Goal: Task Accomplishment & Management: Manage account settings

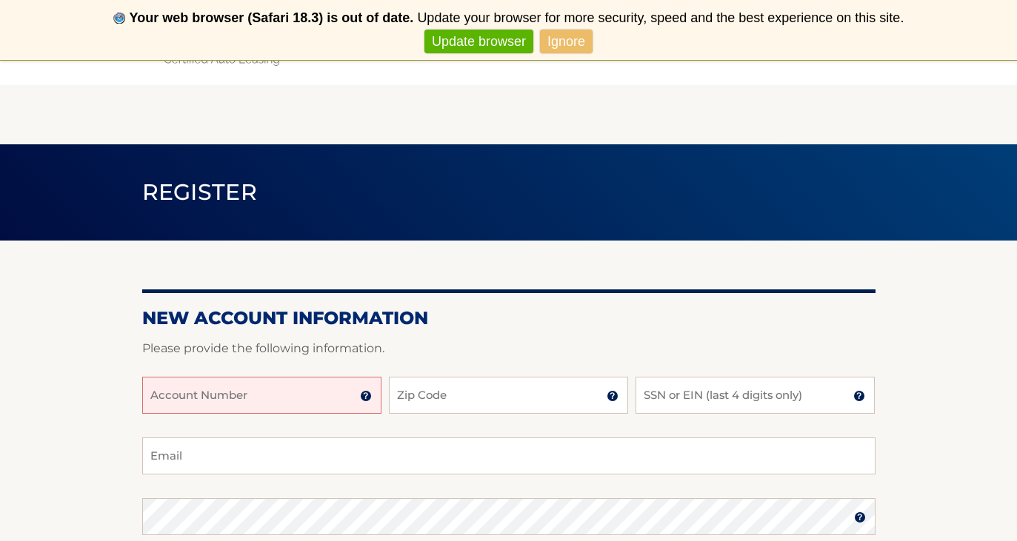
click at [291, 387] on input "Account Number" at bounding box center [261, 395] width 239 height 37
type input "44455987519"
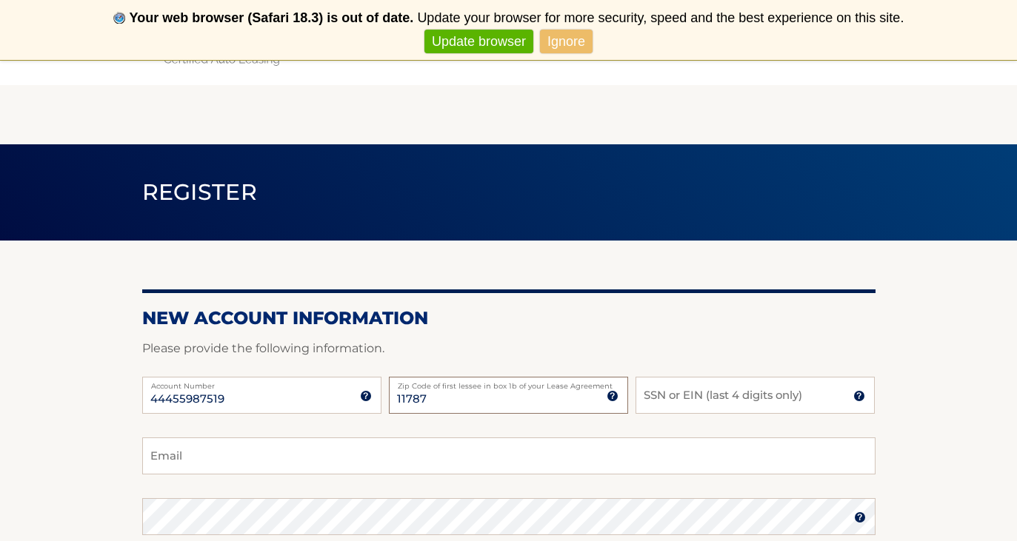
type input "11787"
click at [689, 394] on input "SSN or EIN (last 4 digits only)" at bounding box center [754, 395] width 239 height 37
type input "0"
type input "5364"
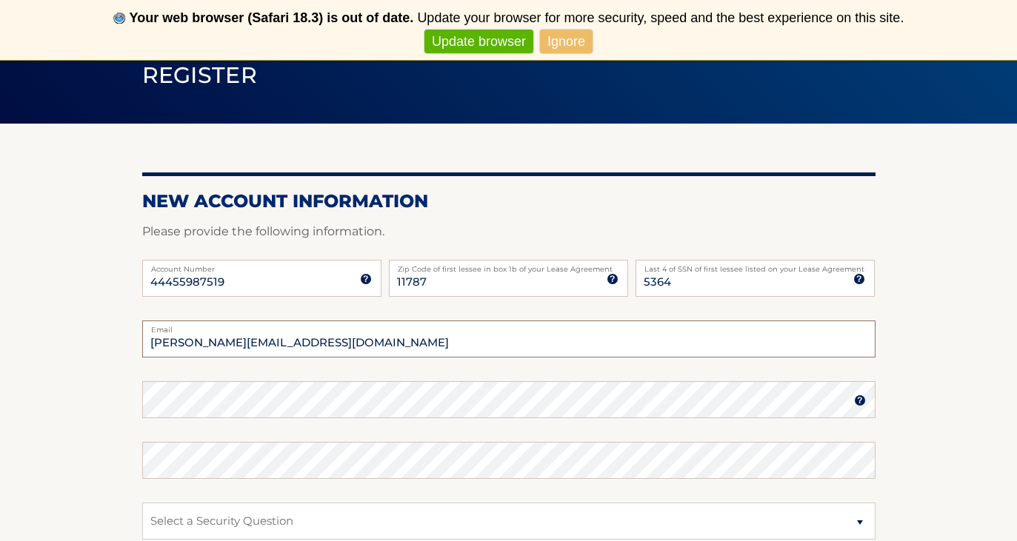
scroll to position [121, 0]
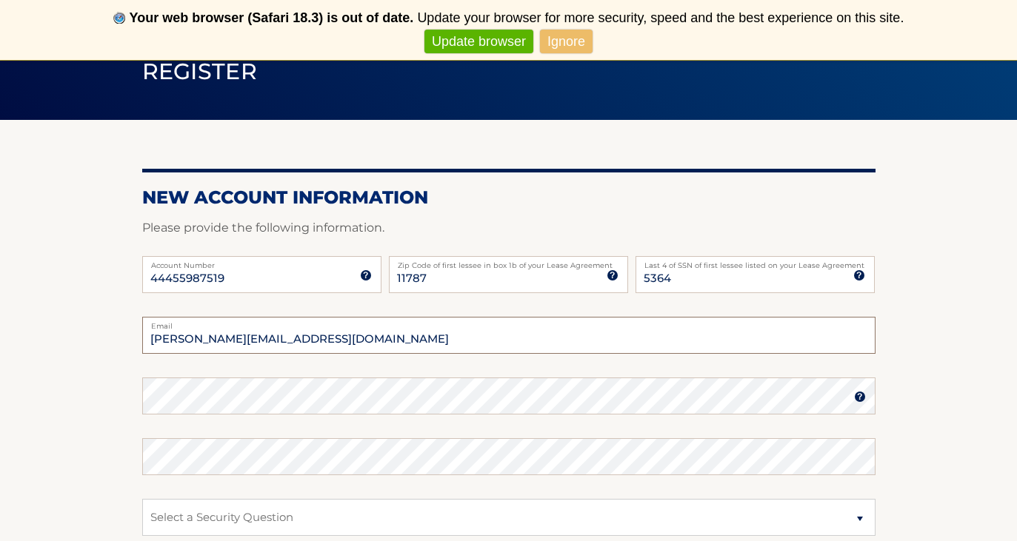
type input "alicia.boutiqued@gmail.com"
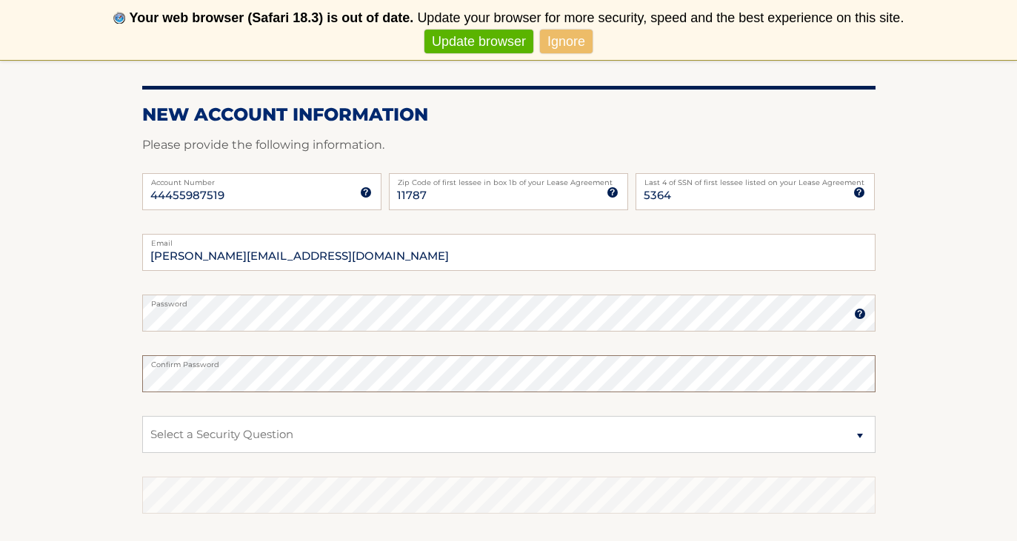
scroll to position [205, 0]
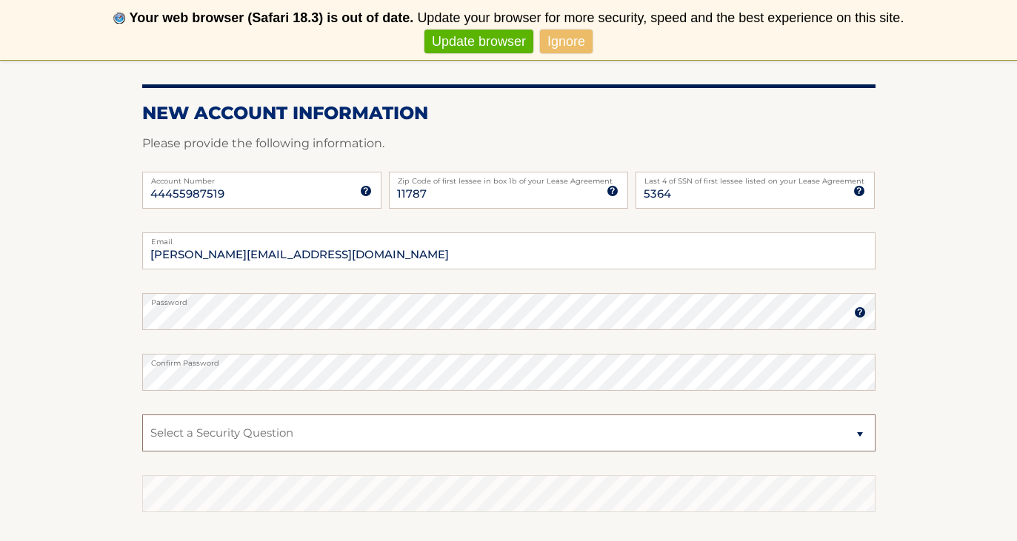
select select "2"
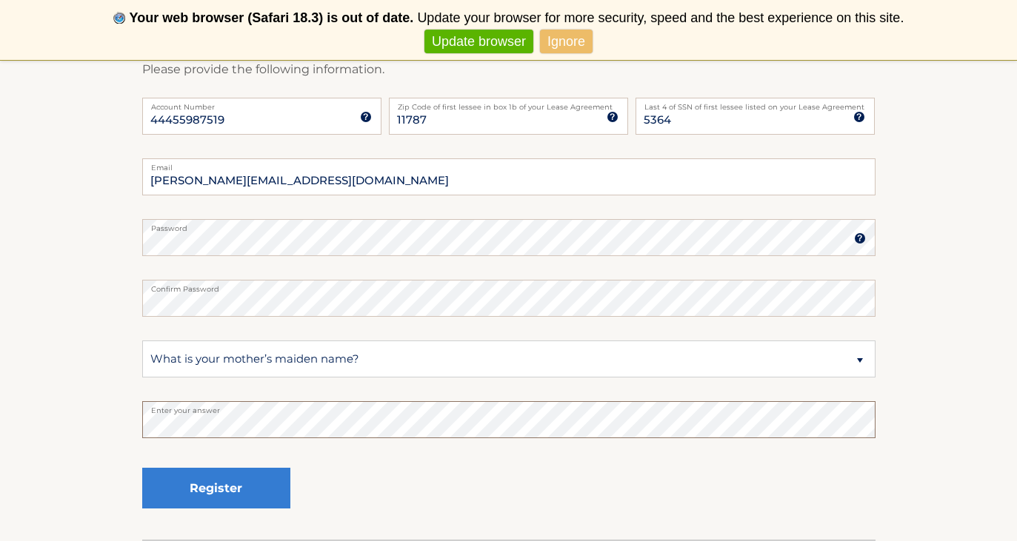
scroll to position [281, 0]
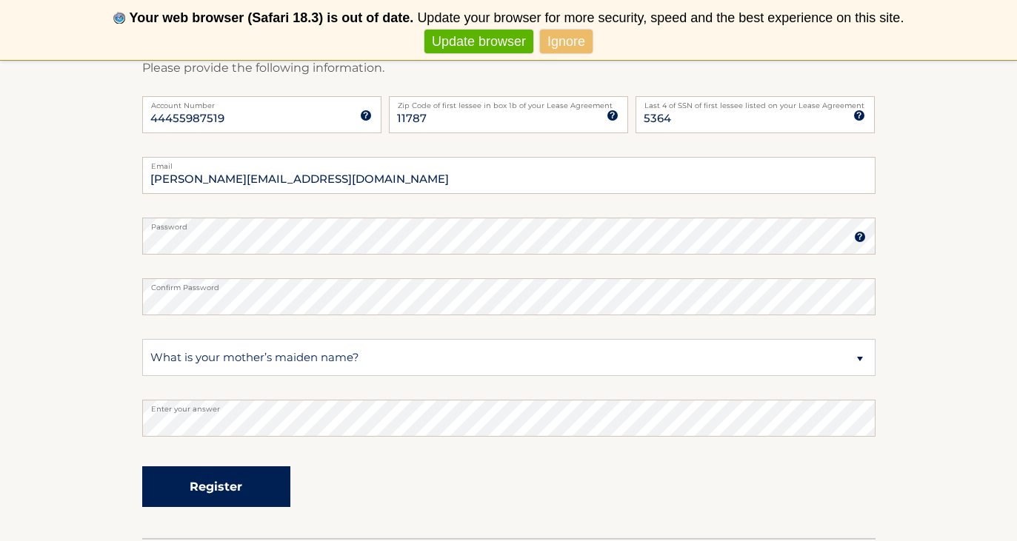
click at [240, 489] on button "Register" at bounding box center [216, 486] width 148 height 41
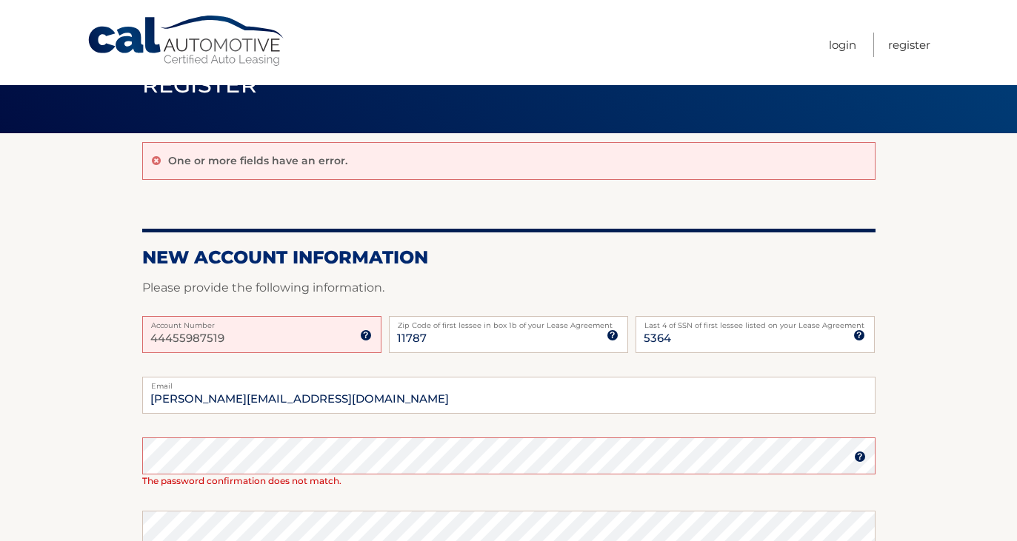
scroll to position [51, 0]
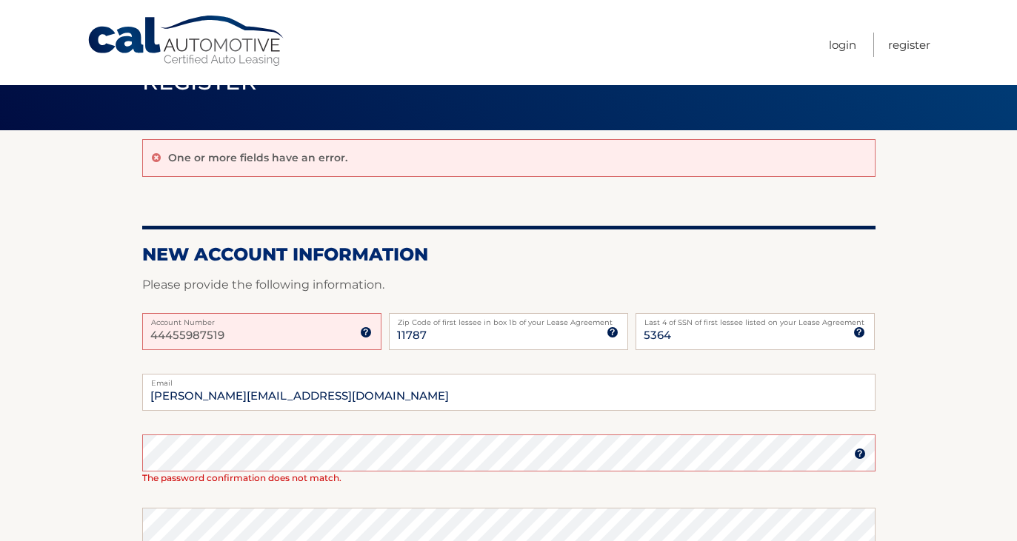
click at [307, 329] on input "44455987519" at bounding box center [261, 331] width 239 height 37
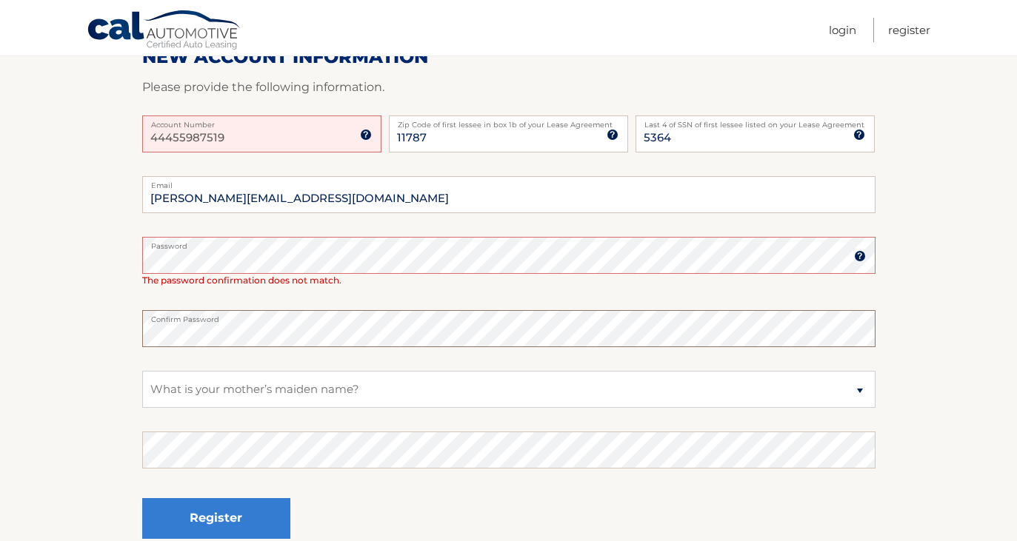
scroll to position [252, 0]
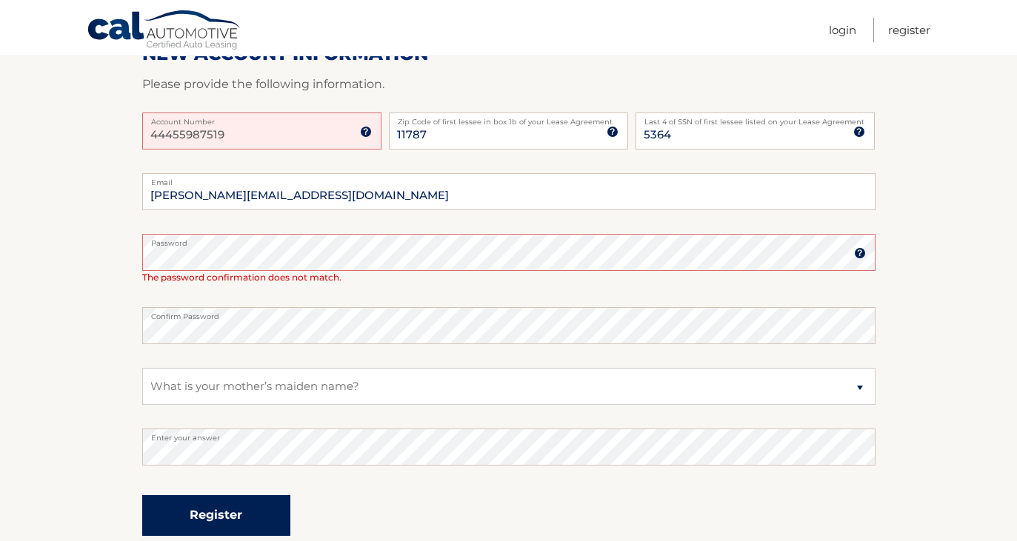
click at [228, 509] on button "Register" at bounding box center [216, 515] width 148 height 41
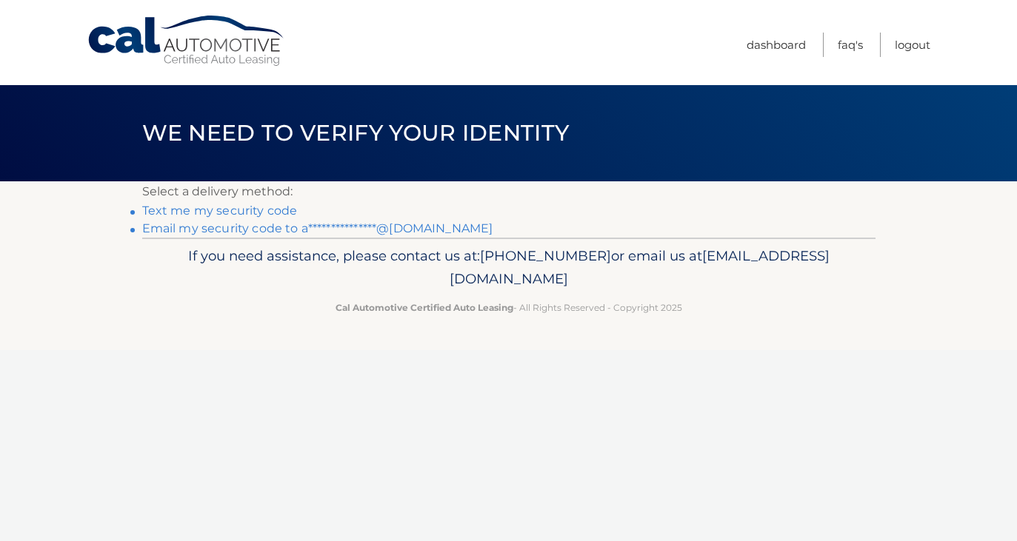
click at [259, 210] on link "Text me my security code" at bounding box center [219, 211] width 155 height 14
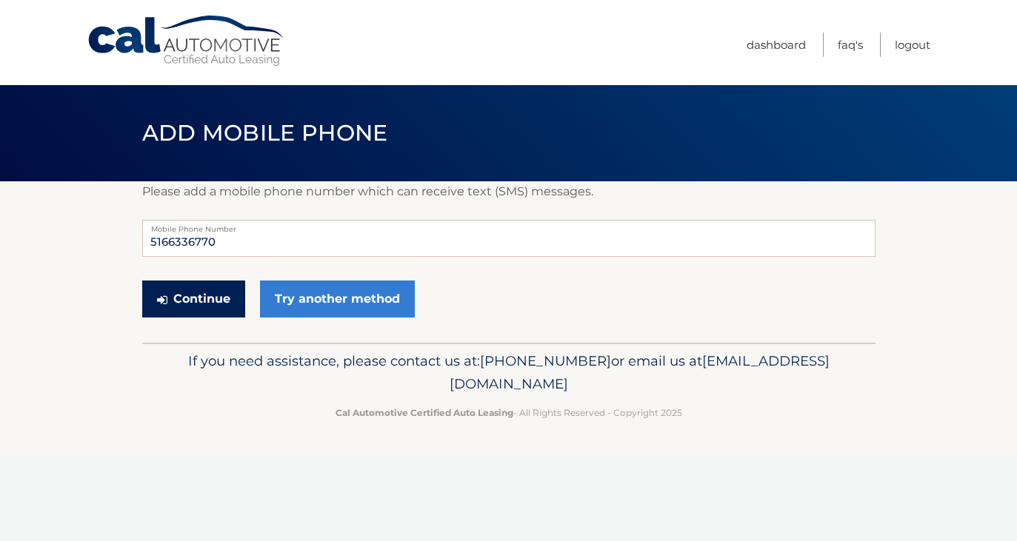
click at [198, 297] on button "Continue" at bounding box center [193, 299] width 103 height 37
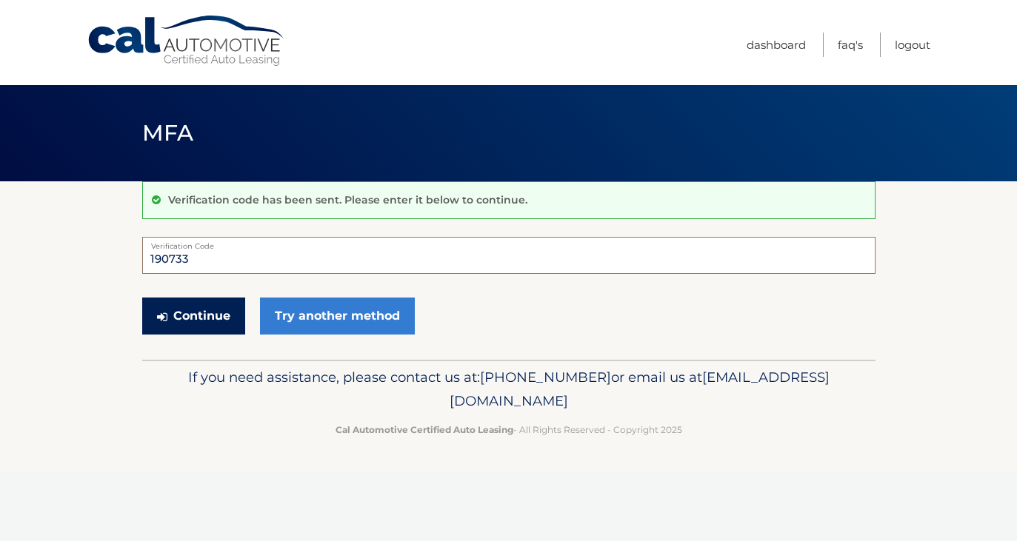
type input "190733"
click at [204, 315] on button "Continue" at bounding box center [193, 316] width 103 height 37
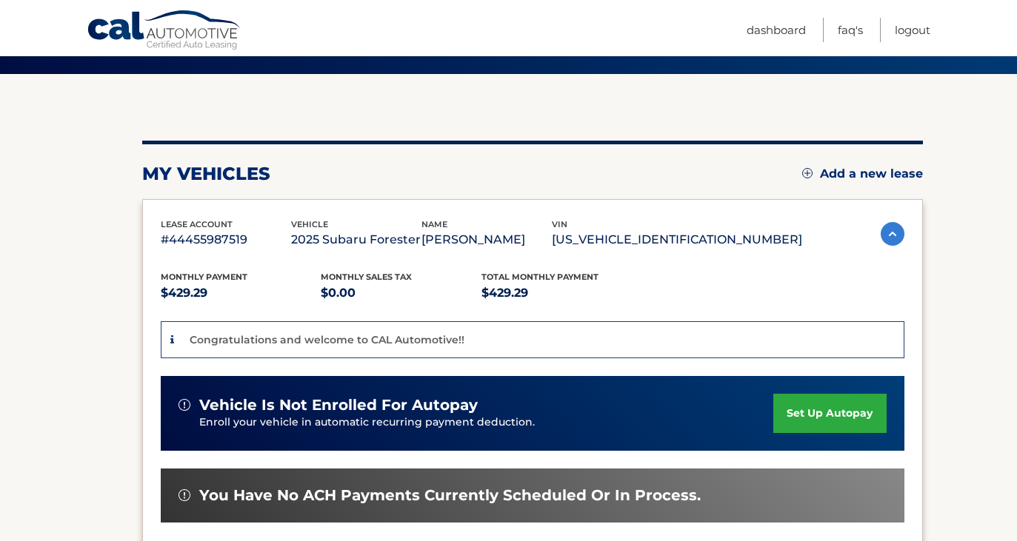
scroll to position [120, 0]
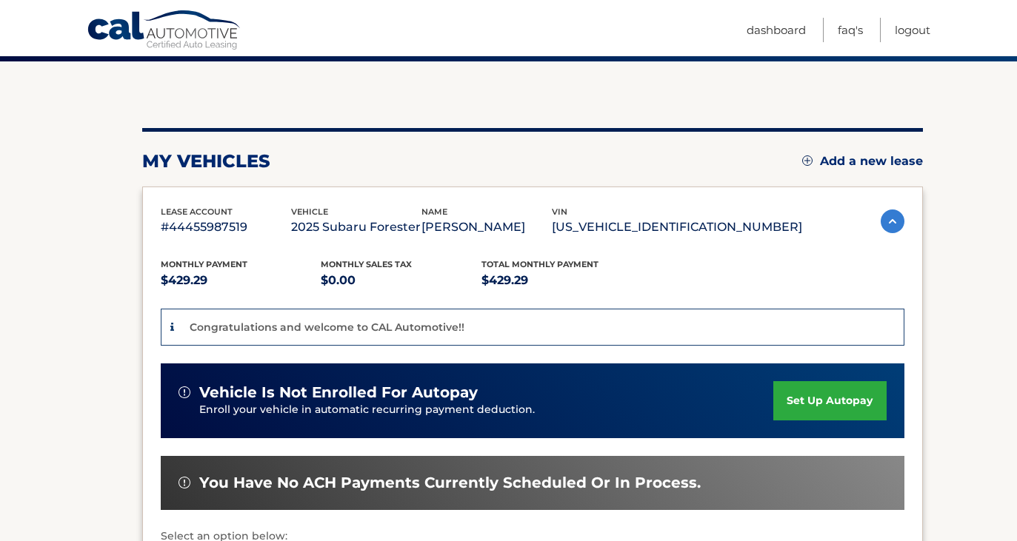
click at [793, 398] on link "set up autopay" at bounding box center [829, 400] width 113 height 39
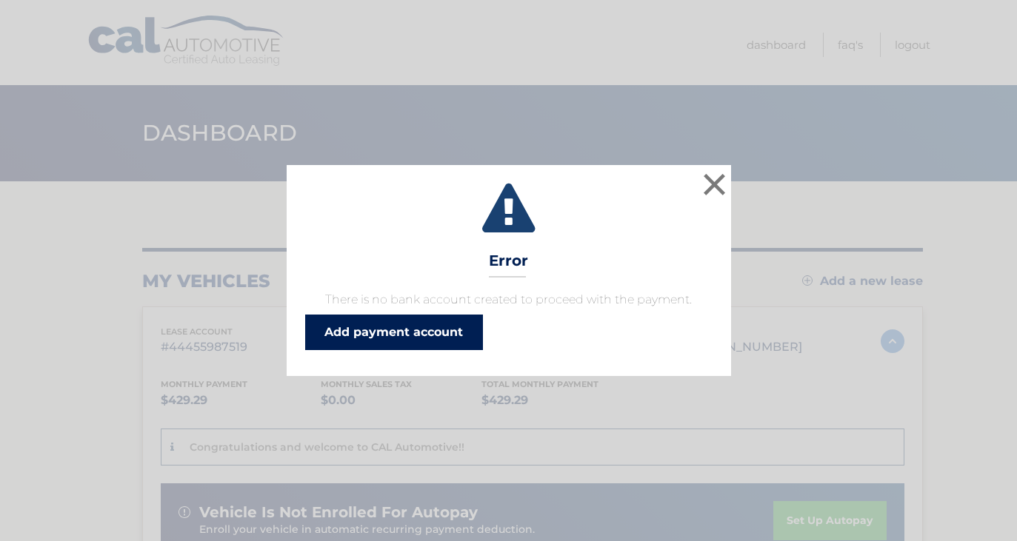
click at [437, 332] on link "Add payment account" at bounding box center [394, 333] width 178 height 36
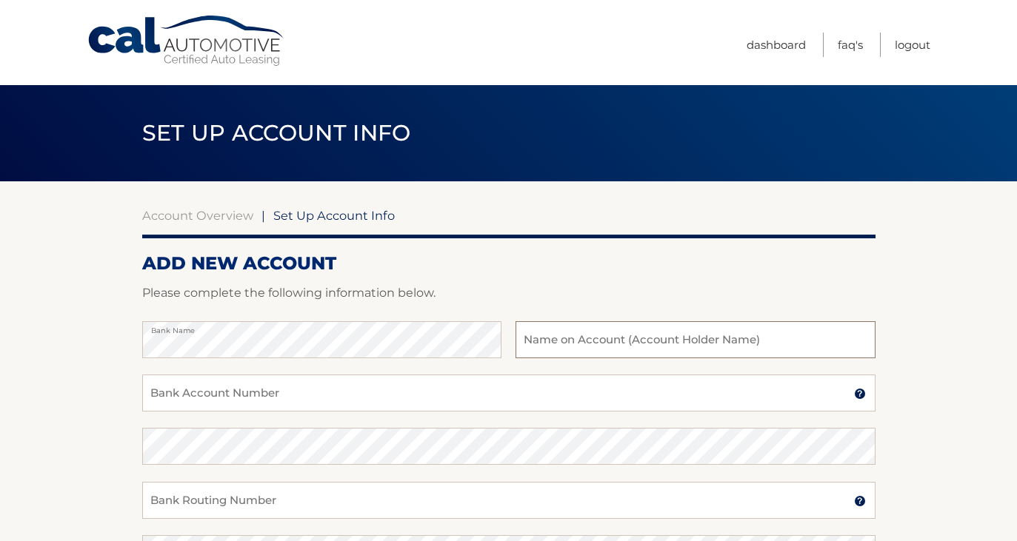
click at [572, 338] on input "text" at bounding box center [694, 339] width 359 height 37
type input "L"
type input "Alicia Watins"
click at [418, 391] on input "Bank Account Number" at bounding box center [508, 393] width 733 height 37
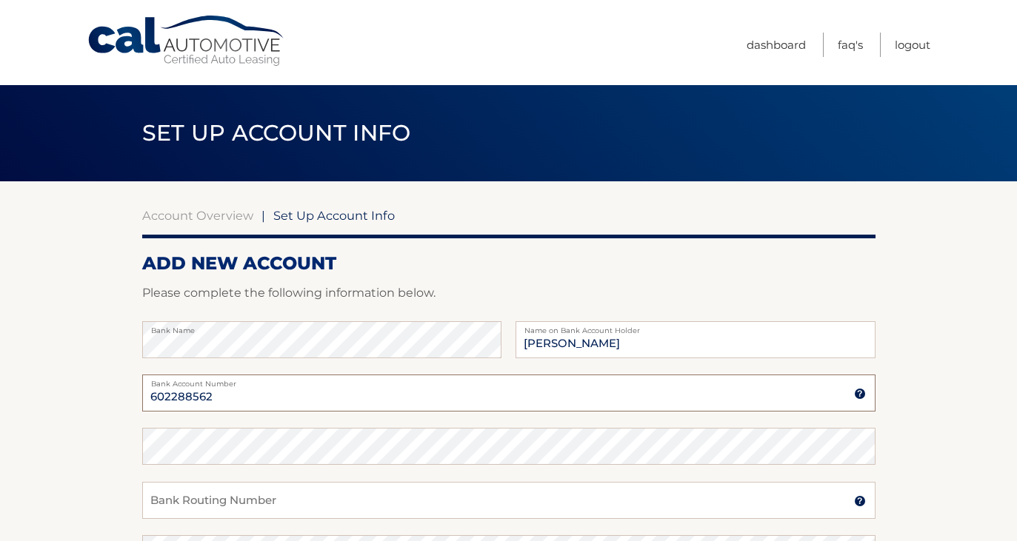
type input "602288562"
click at [393, 503] on input "Bank Routing Number" at bounding box center [508, 500] width 733 height 37
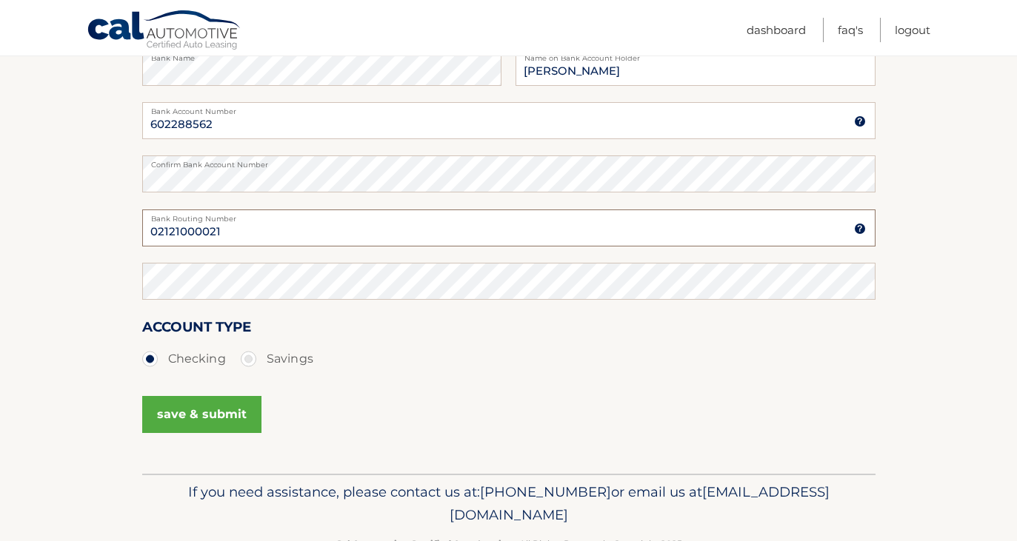
scroll to position [295, 0]
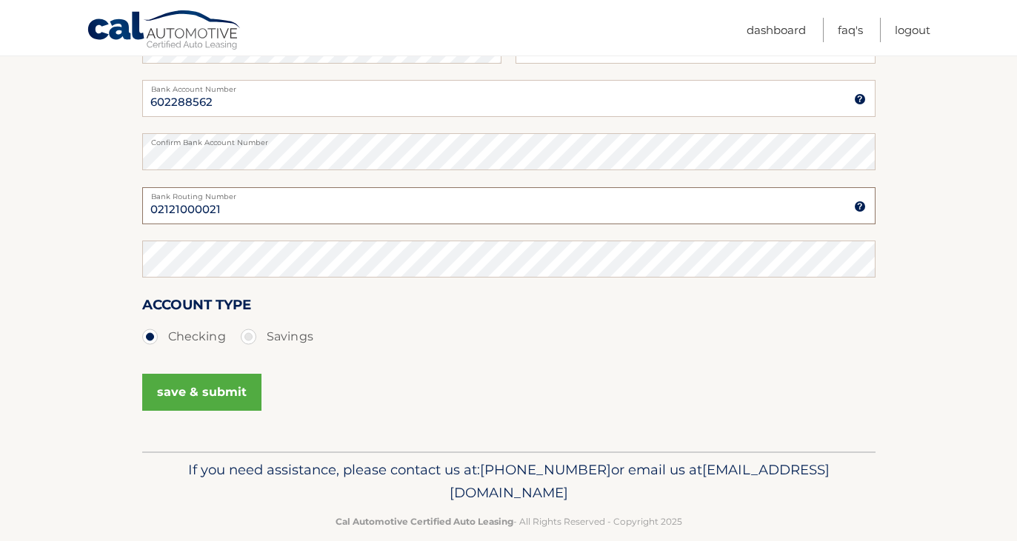
type input "02121000021"
click at [241, 384] on button "save & submit" at bounding box center [201, 392] width 119 height 37
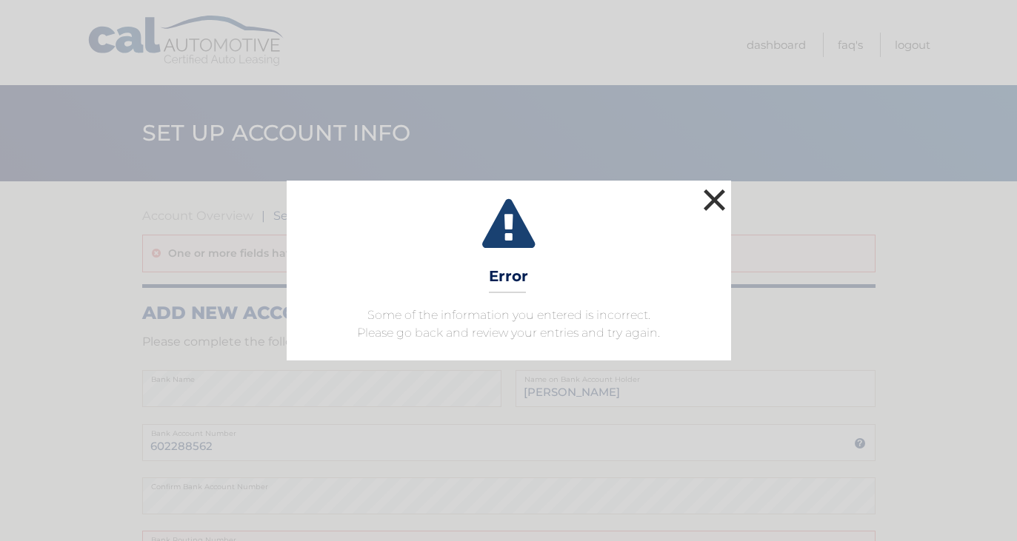
click at [708, 201] on button "×" at bounding box center [715, 200] width 30 height 30
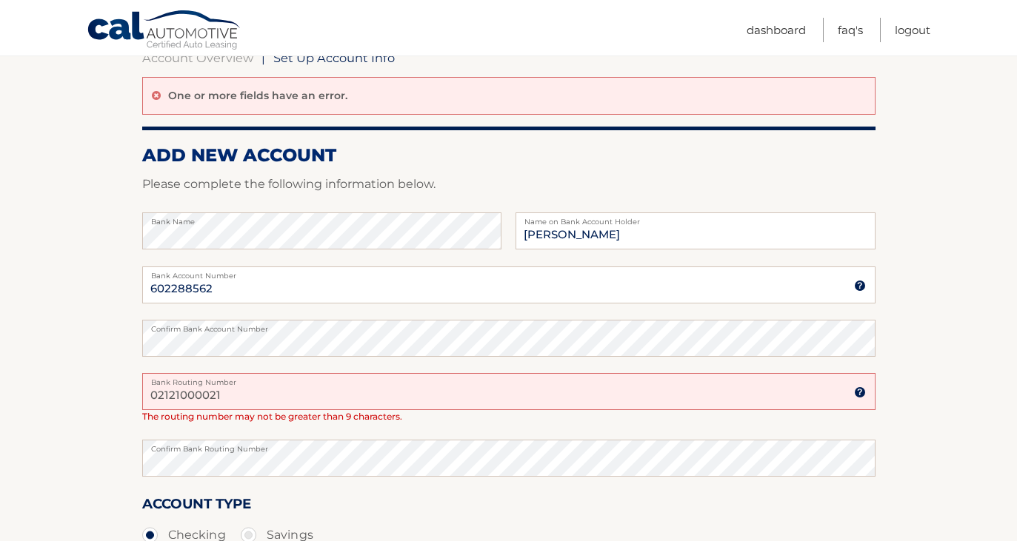
scroll to position [158, 0]
click at [384, 389] on input "02121000021" at bounding box center [508, 390] width 733 height 37
click at [182, 395] on input "02121000021" at bounding box center [508, 390] width 733 height 37
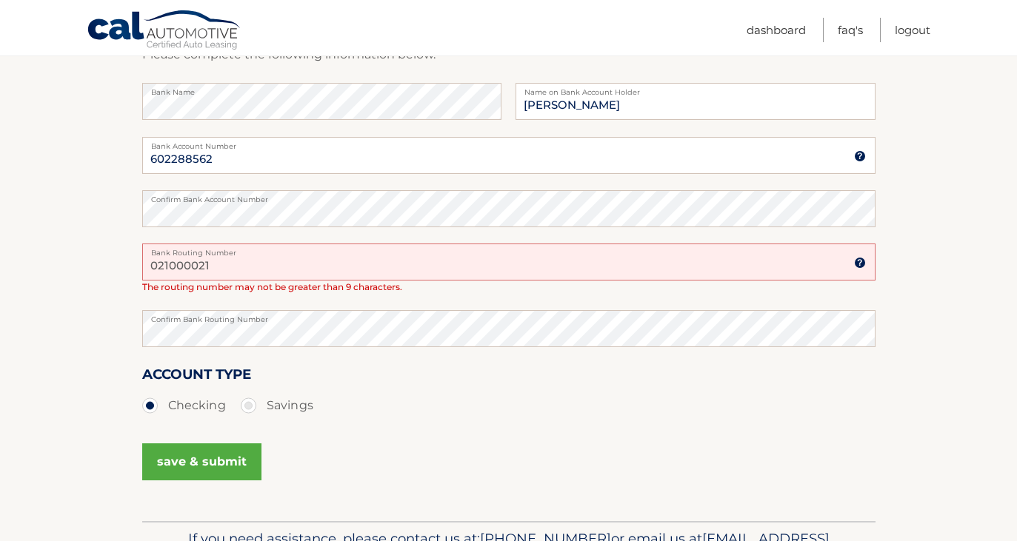
scroll to position [304, 0]
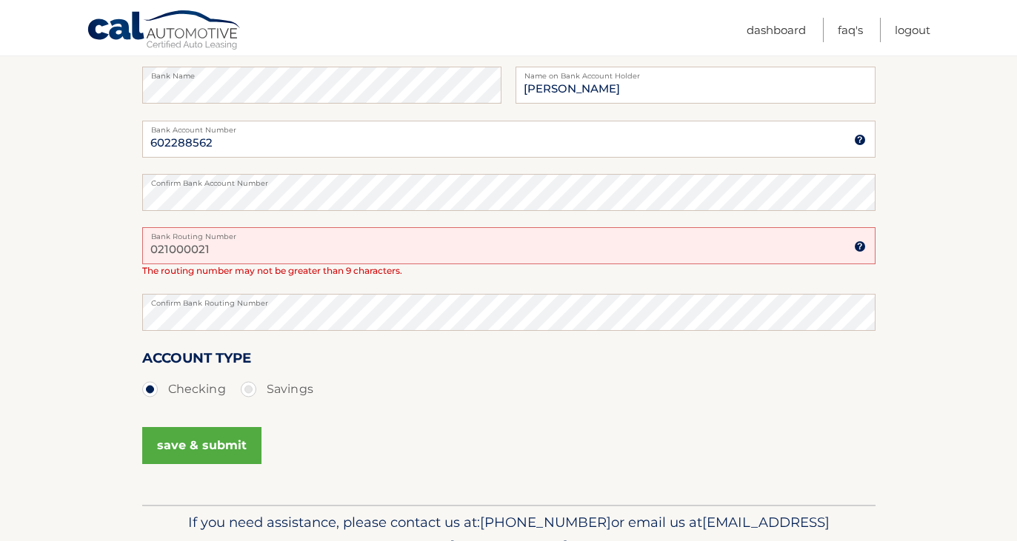
type input "021000021"
click at [221, 434] on button "save & submit" at bounding box center [201, 445] width 119 height 37
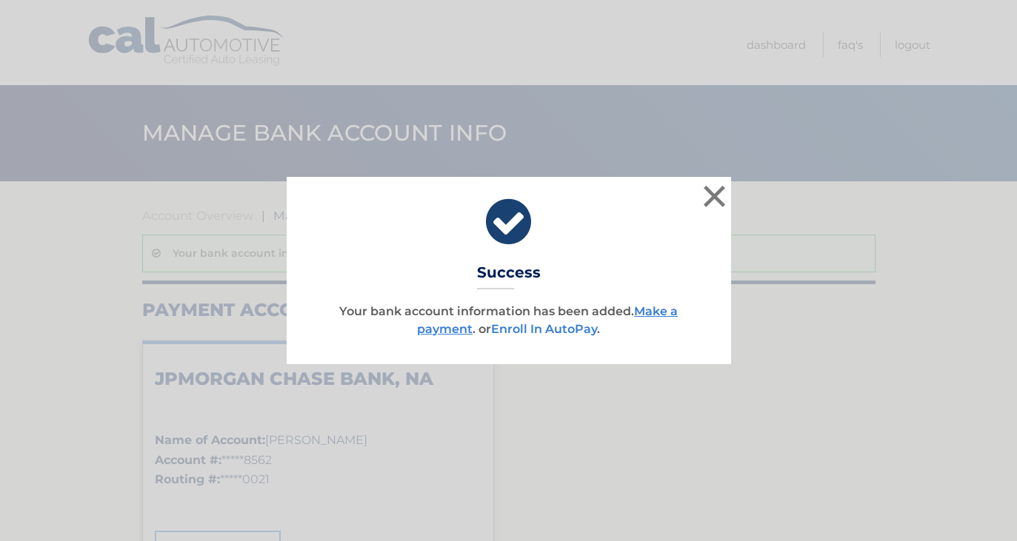
click at [543, 329] on link "Enroll In AutoPay" at bounding box center [544, 329] width 106 height 14
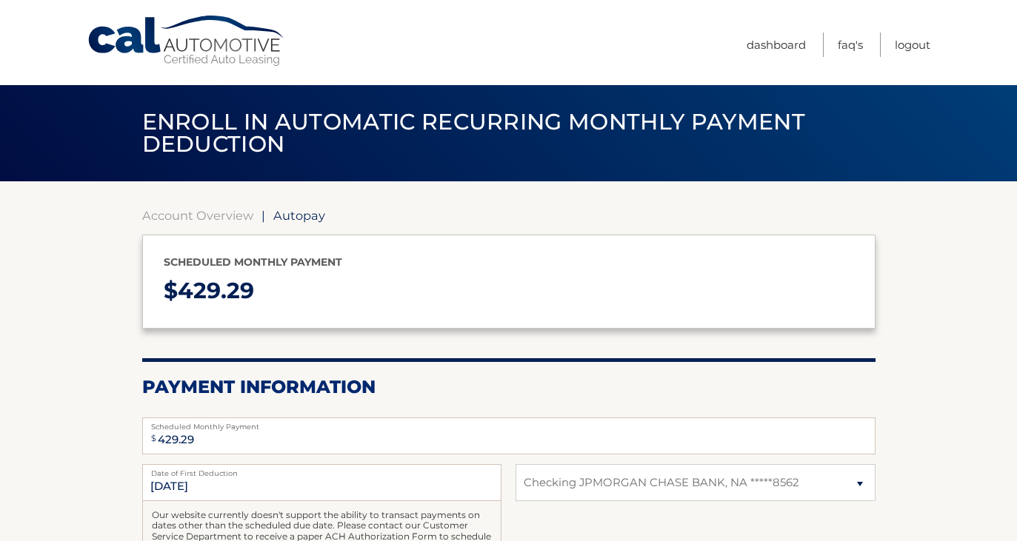
select select "NzM1YjBhMjctOTJkNS00Yzk1LWE0ZWQtODJhMTg4YzVhN2Qz"
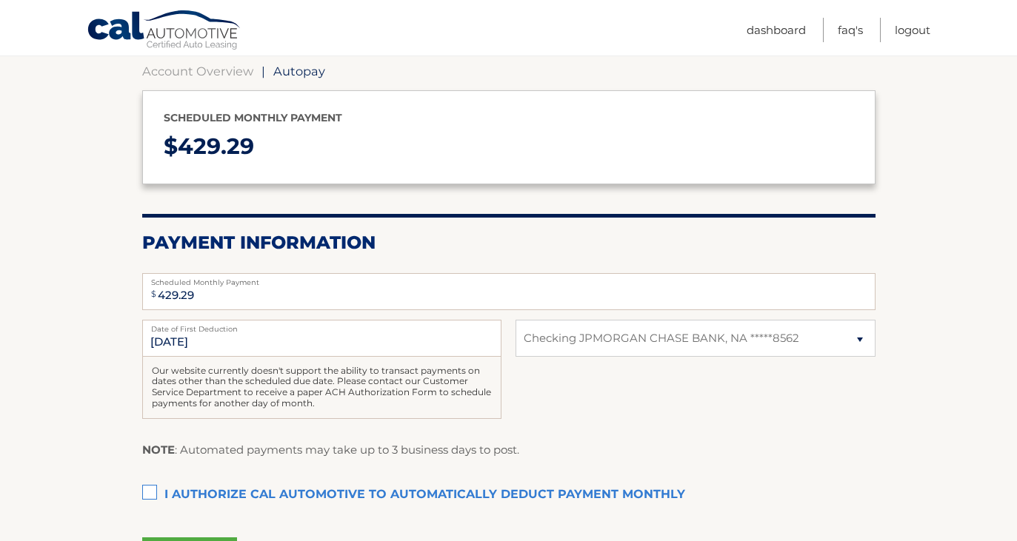
scroll to position [148, 0]
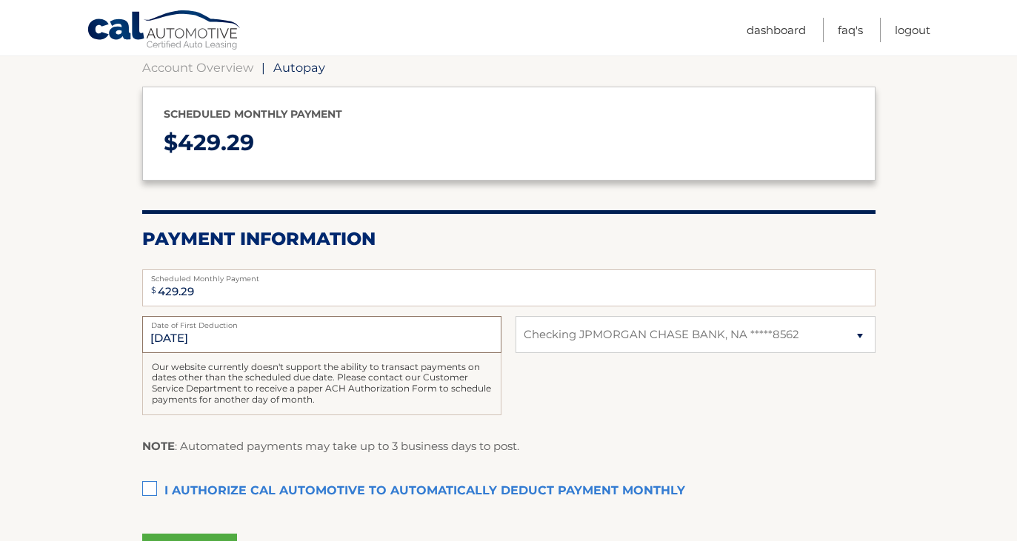
click at [164, 333] on input "[DATE]" at bounding box center [321, 334] width 359 height 37
click at [272, 336] on input "9/1/2025" at bounding box center [321, 334] width 359 height 37
click at [240, 333] on input "9/1/2025" at bounding box center [321, 334] width 359 height 37
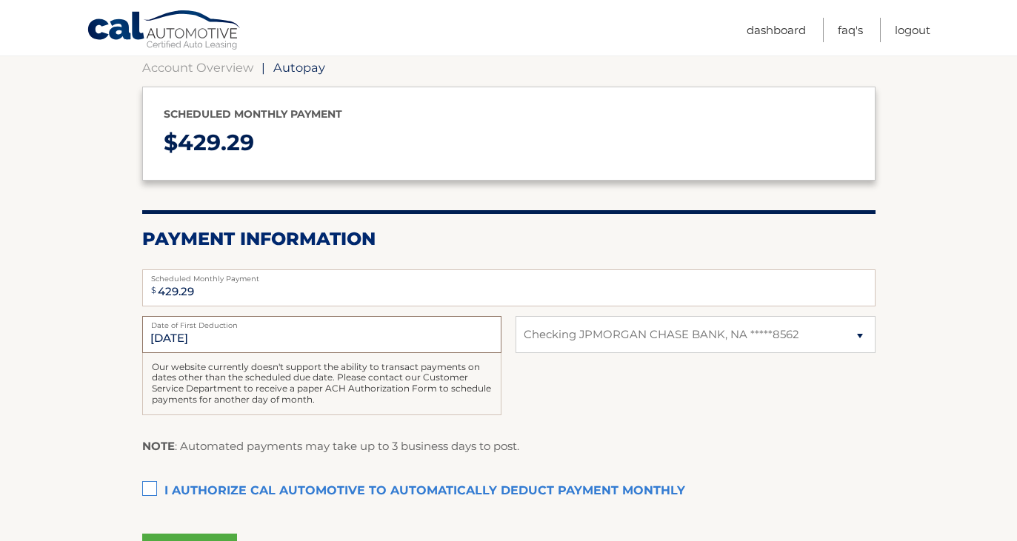
click at [187, 334] on input "9/1/2025" at bounding box center [321, 334] width 359 height 37
click at [165, 331] on input "9/1/2025" at bounding box center [321, 334] width 359 height 37
click at [295, 395] on div "Our website currently doesn't support the ability to transact payments on dates…" at bounding box center [321, 384] width 359 height 62
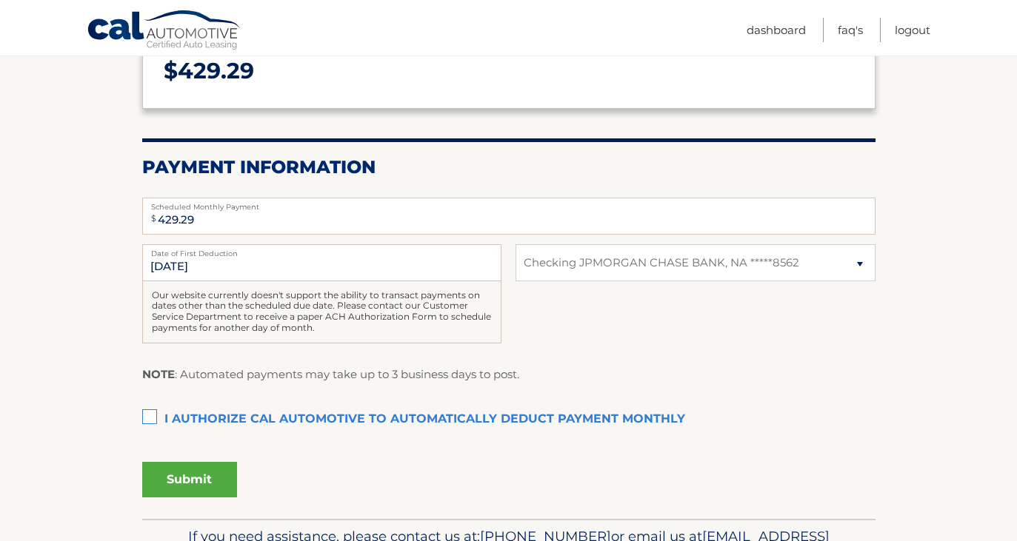
scroll to position [220, 0]
click at [153, 409] on label "I authorize cal automotive to automatically deduct payment monthly This checkbo…" at bounding box center [508, 420] width 733 height 30
click at [0, 0] on input "I authorize cal automotive to automatically deduct payment monthly This checkbo…" at bounding box center [0, 0] width 0 height 0
click at [190, 475] on button "Submit" at bounding box center [189, 480] width 95 height 36
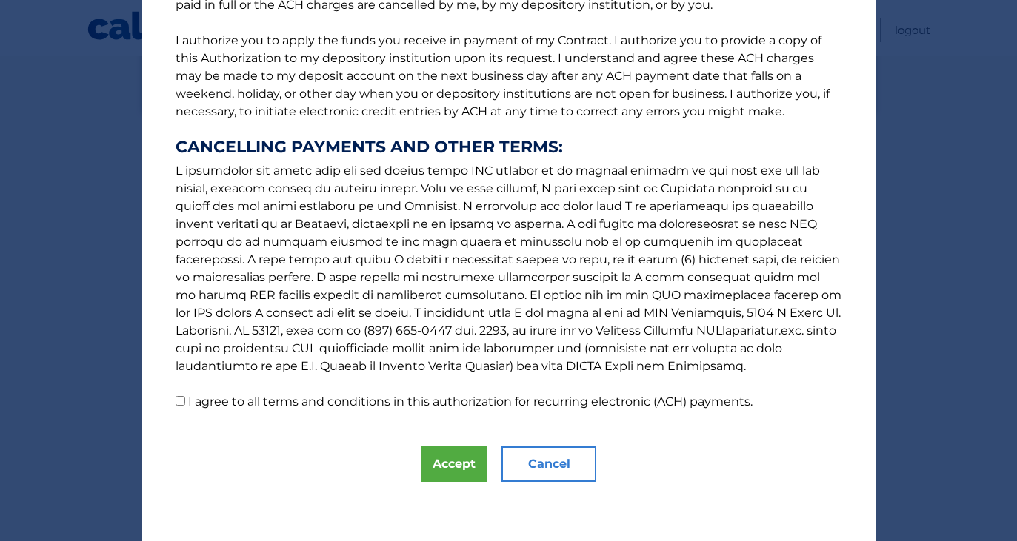
scroll to position [176, 0]
click at [179, 403] on input "I agree to all terms and conditions in this authorization for recurring electro…" at bounding box center [180, 401] width 10 height 10
checkbox input "true"
click at [440, 464] on button "Accept" at bounding box center [454, 464] width 67 height 36
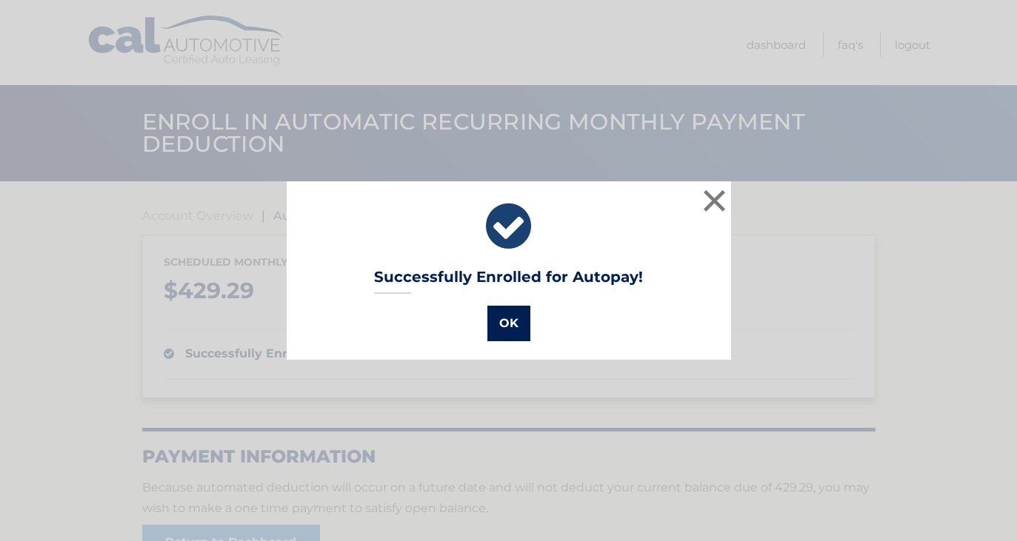
click at [515, 322] on button "OK" at bounding box center [508, 324] width 43 height 36
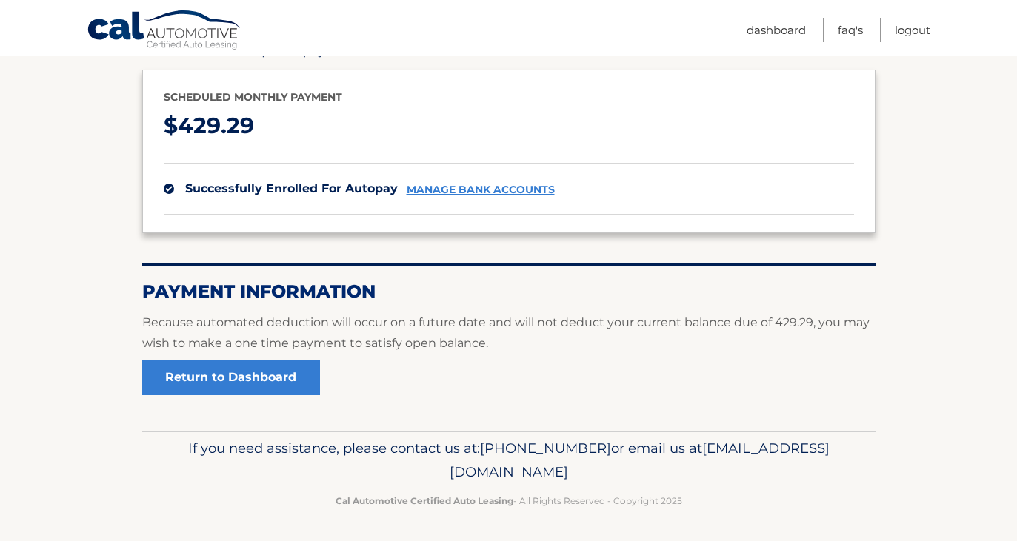
scroll to position [164, 0]
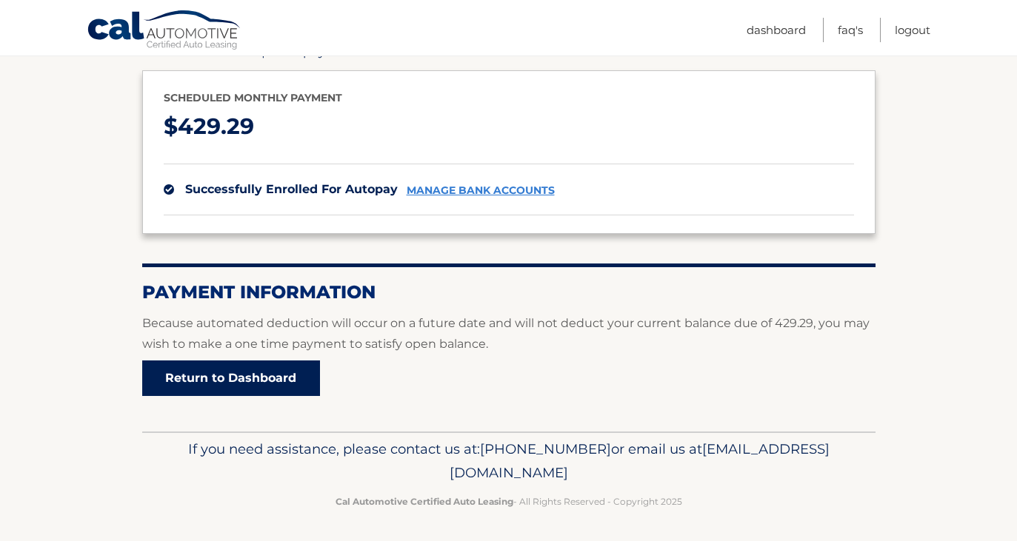
click at [283, 370] on link "Return to Dashboard" at bounding box center [231, 379] width 178 height 36
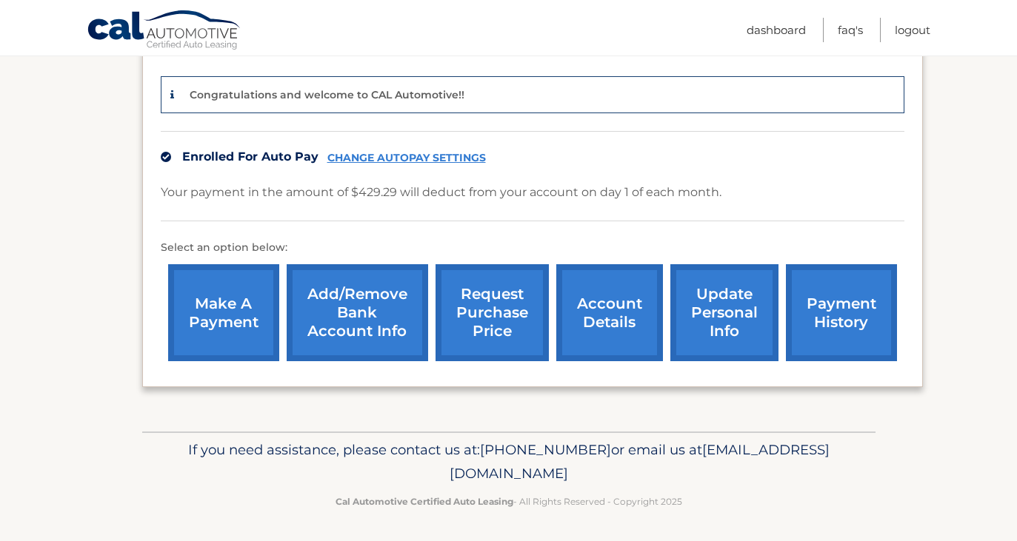
scroll to position [352, 0]
